Goal: Find specific page/section: Locate a particular part of the current website

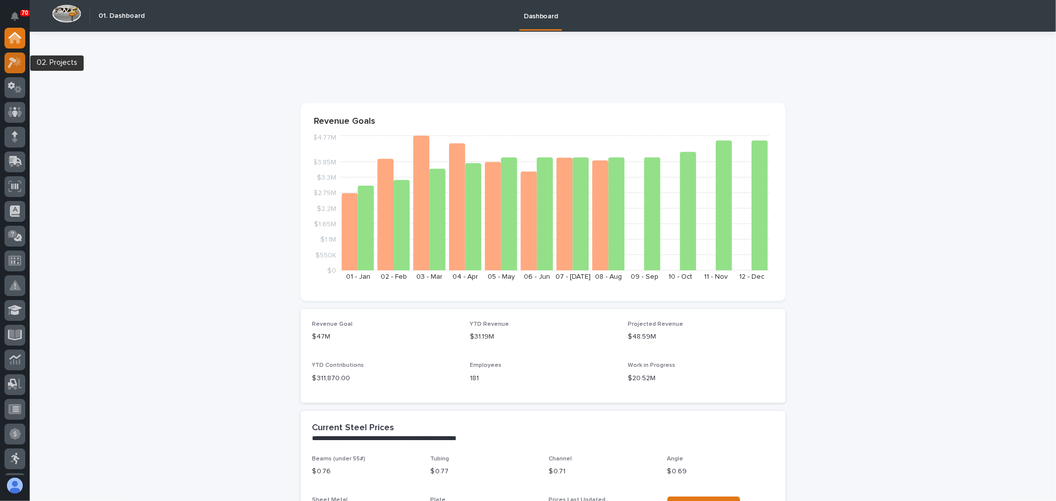
click at [13, 68] on div at bounding box center [14, 63] width 21 height 21
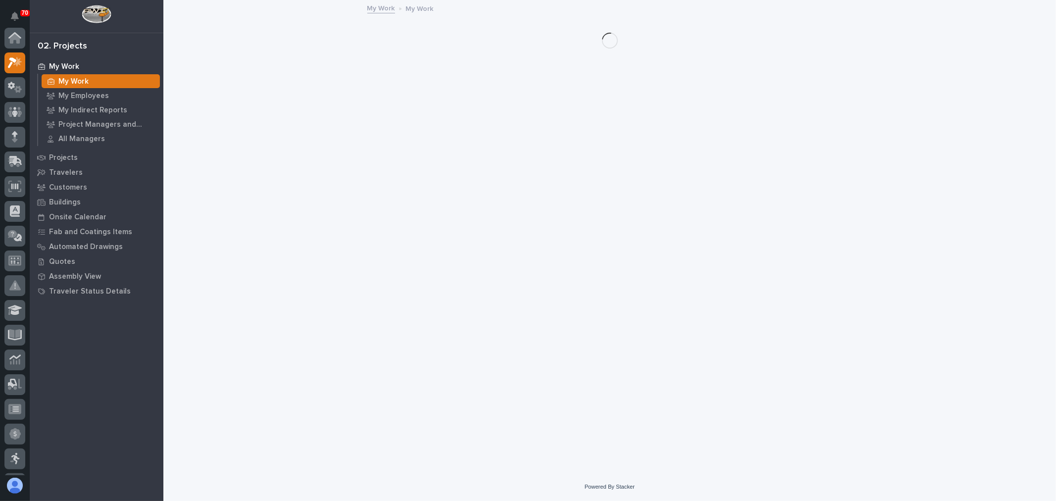
scroll to position [25, 0]
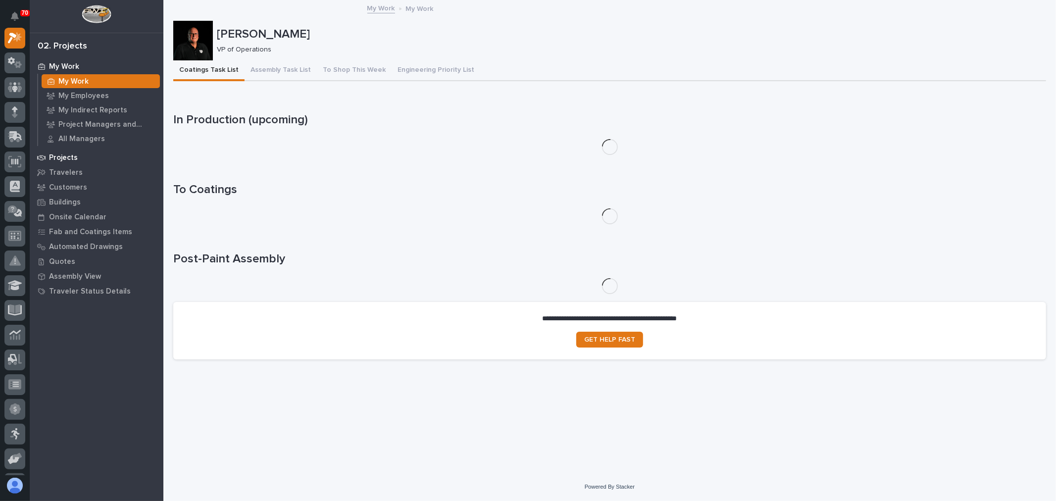
click at [78, 155] on div "Projects" at bounding box center [96, 158] width 129 height 14
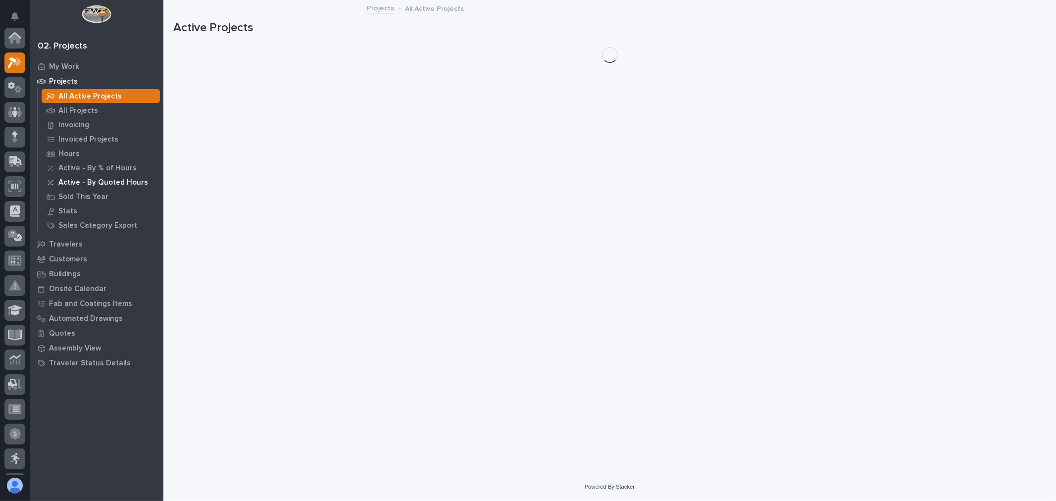
scroll to position [25, 0]
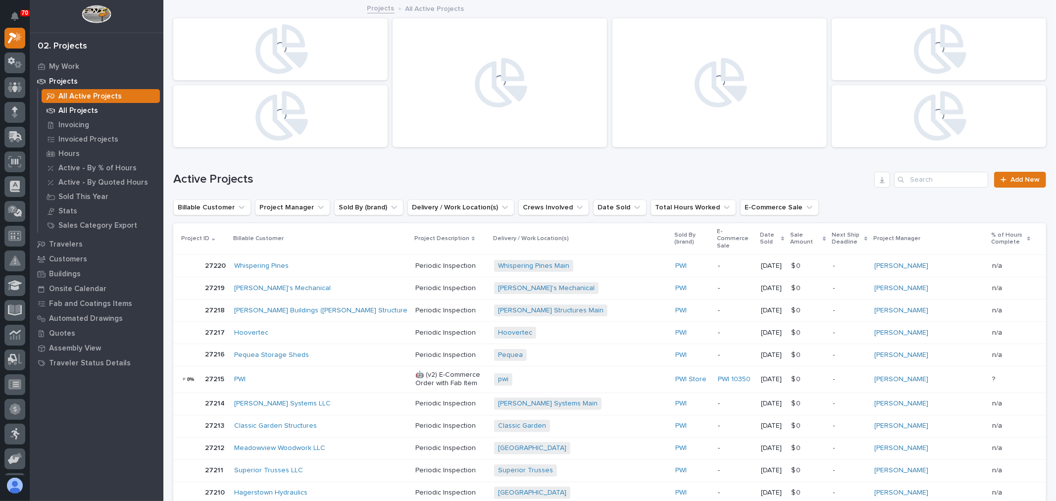
click at [84, 110] on p "All Projects" at bounding box center [78, 110] width 40 height 9
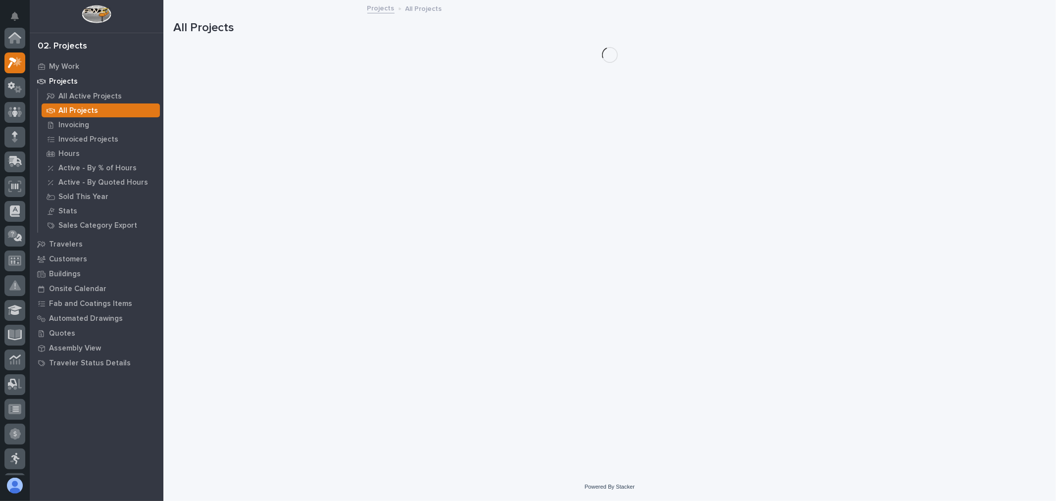
scroll to position [25, 0]
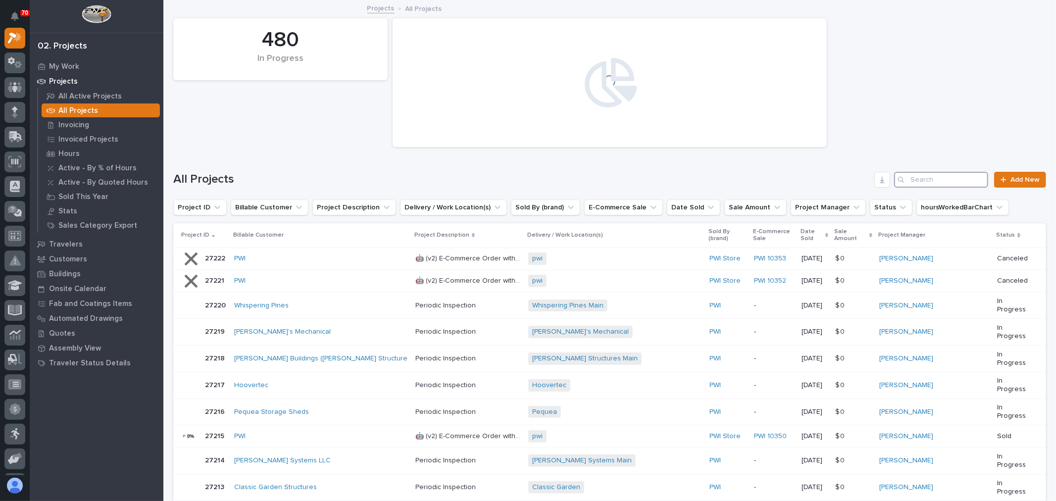
click at [939, 180] on input "Search" at bounding box center [942, 180] width 94 height 16
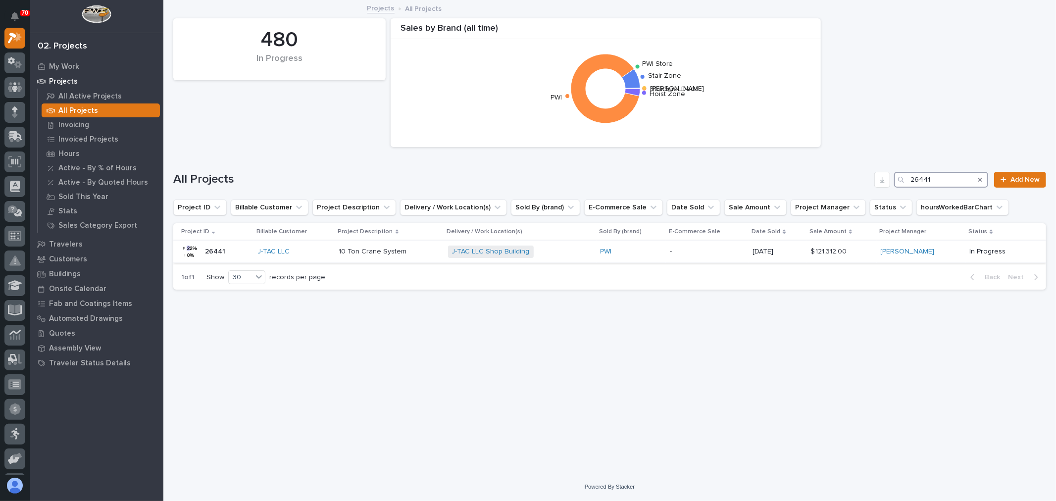
type input "26441"
click at [412, 250] on p at bounding box center [389, 252] width 101 height 8
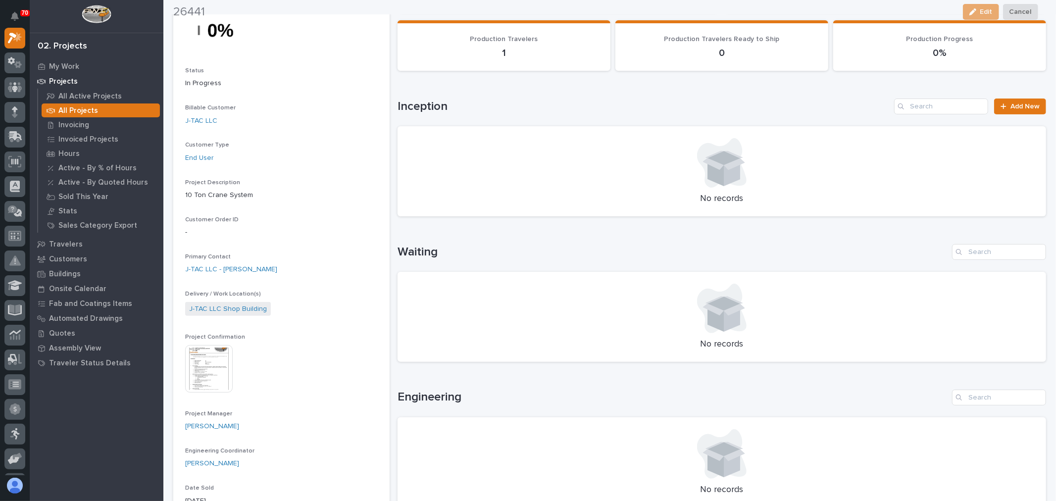
scroll to position [110, 0]
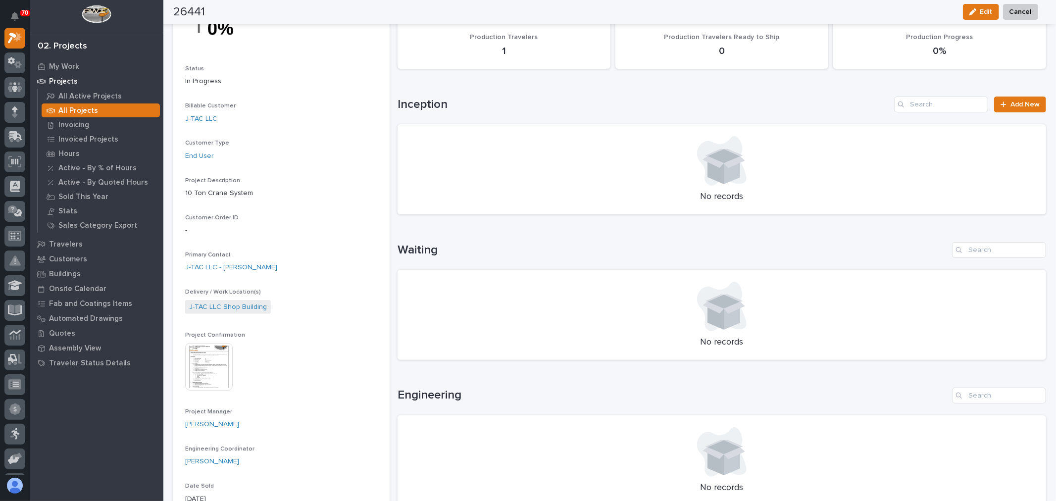
click at [216, 367] on img at bounding box center [209, 367] width 48 height 48
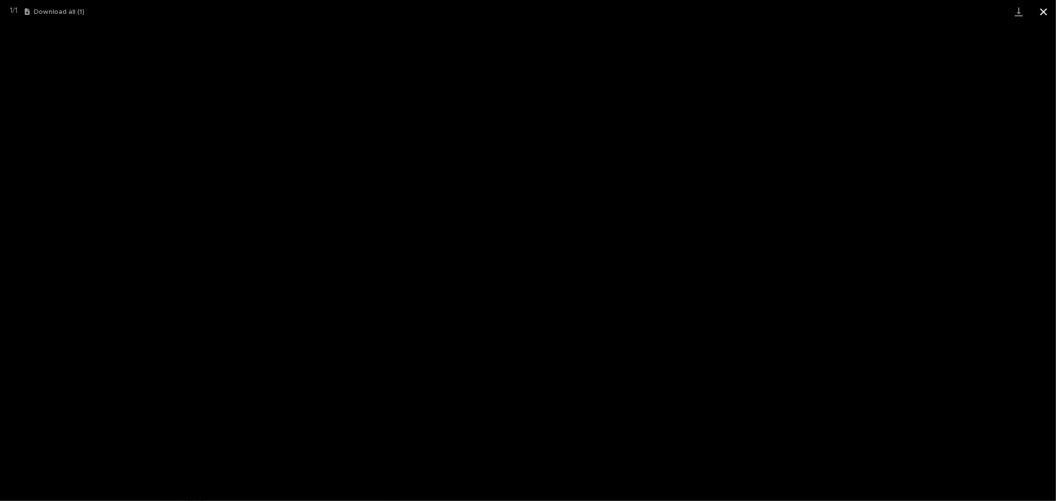
click at [1042, 12] on button "Close gallery" at bounding box center [1044, 11] width 25 height 23
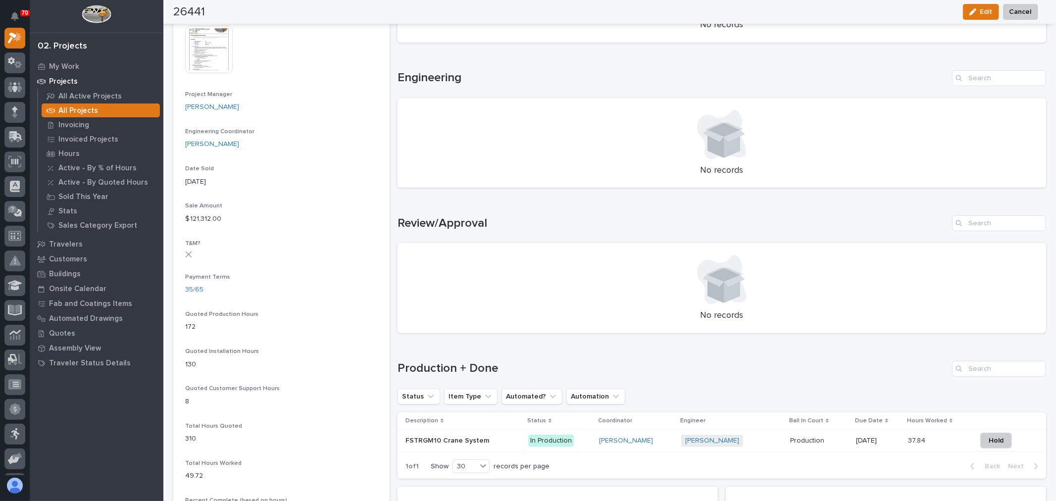
scroll to position [440, 0]
